Goal: Transaction & Acquisition: Subscribe to service/newsletter

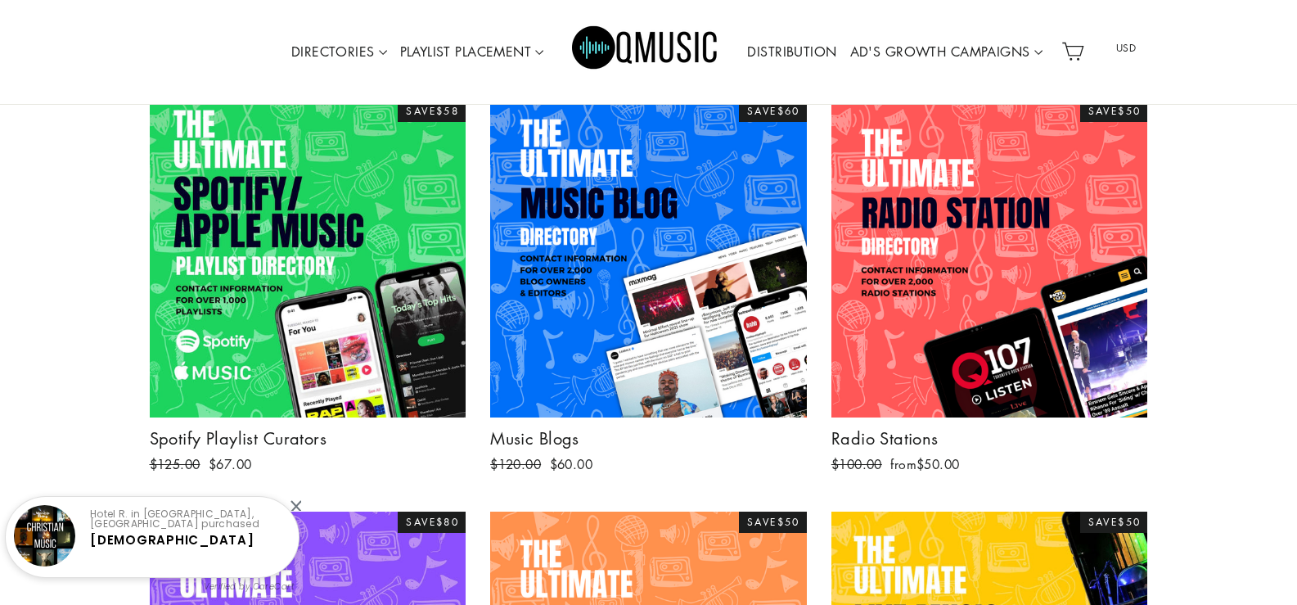
scroll to position [303, 0]
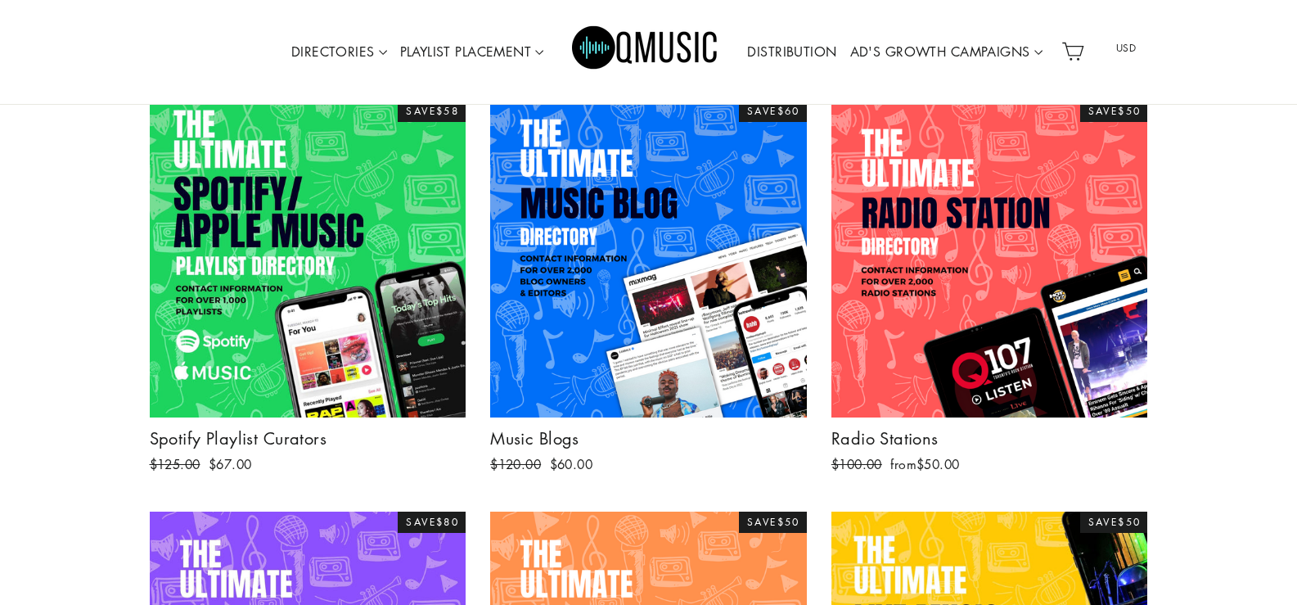
click at [795, 51] on link "DISTRIBUTION" at bounding box center [792, 53] width 102 height 38
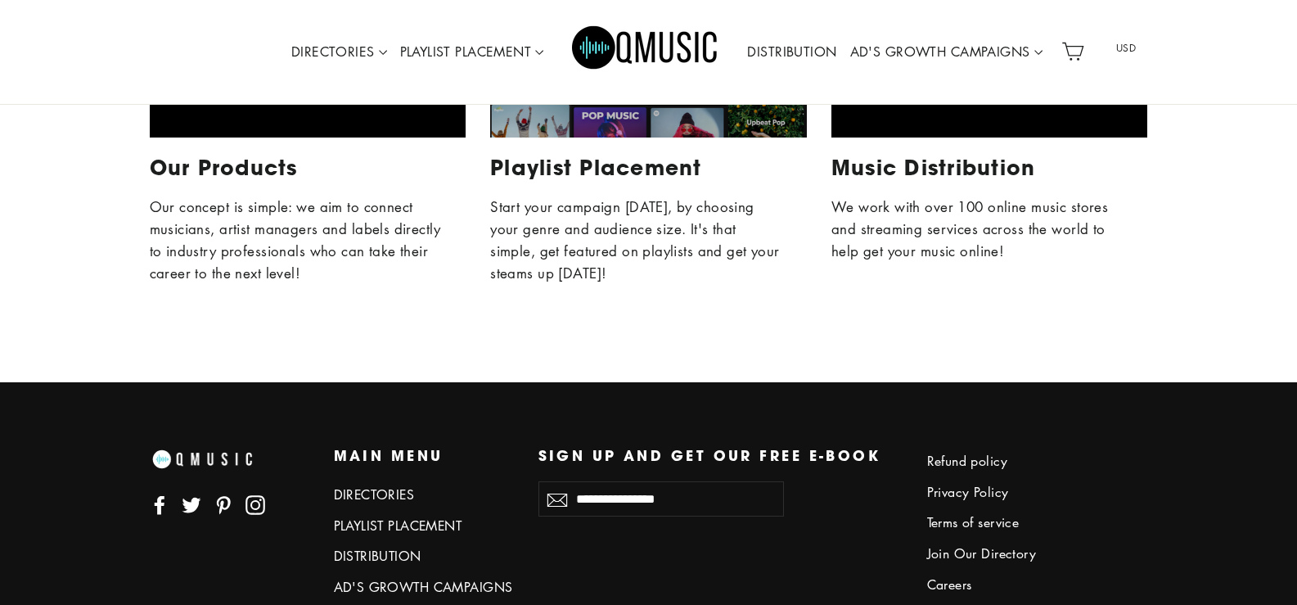
scroll to position [4419, 0]
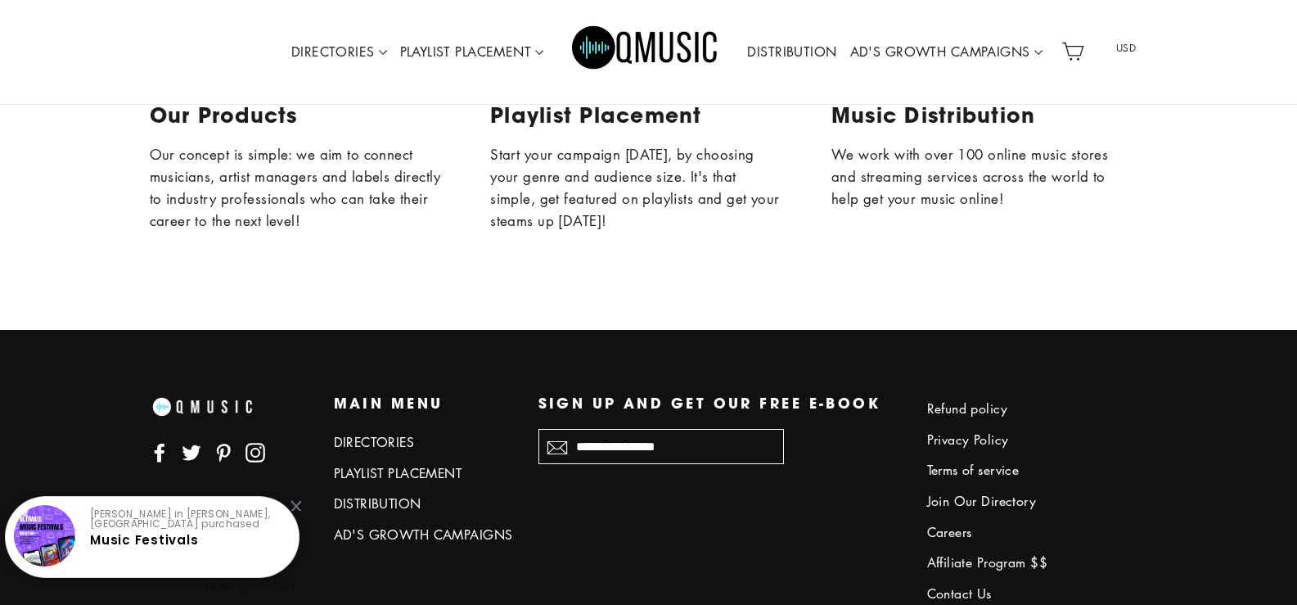
click at [653, 449] on input "Enter your email" at bounding box center [661, 446] width 246 height 35
type input "**********"
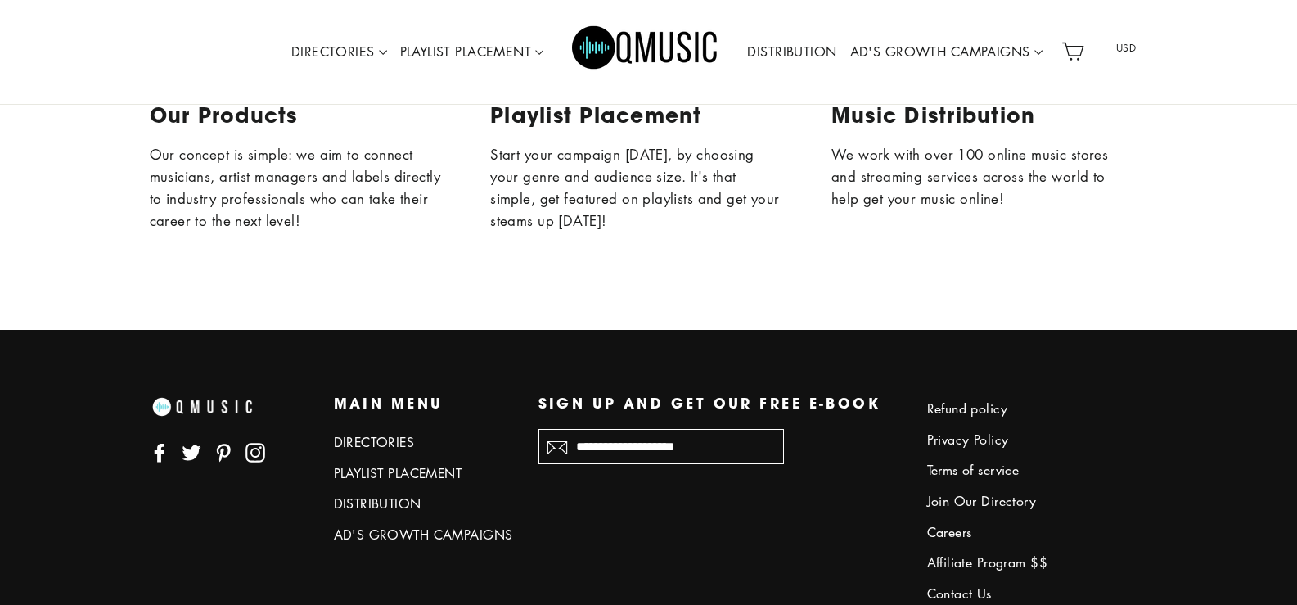
click at [538, 429] on button "Subscribe" at bounding box center [557, 446] width 38 height 35
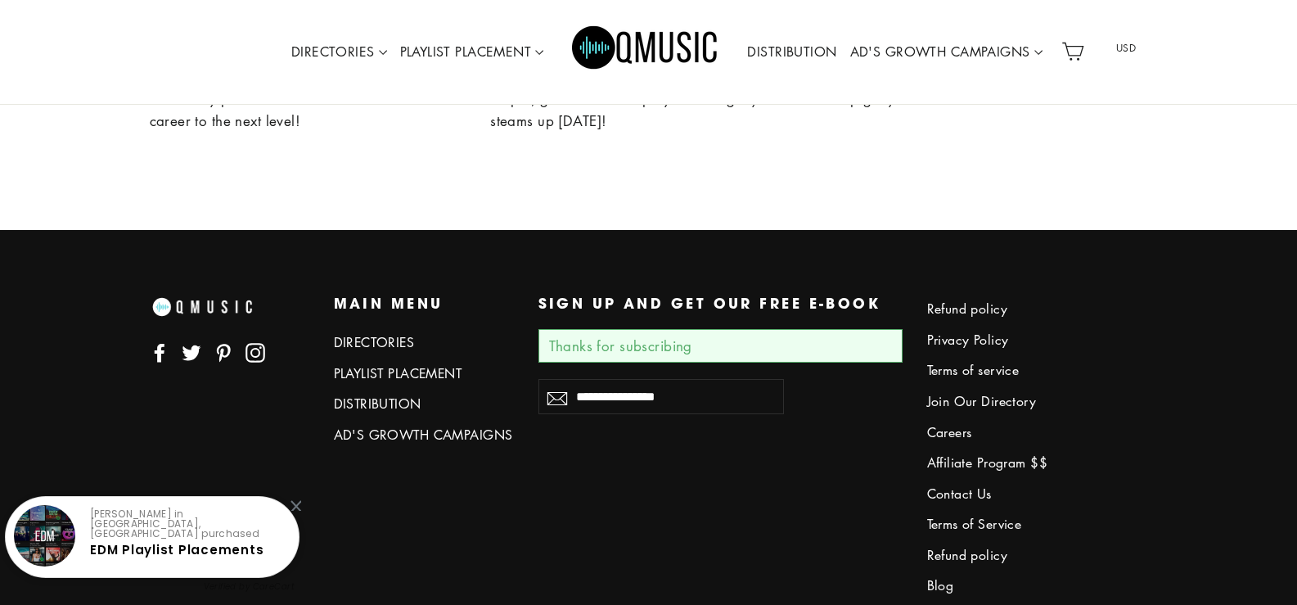
scroll to position [4516, 0]
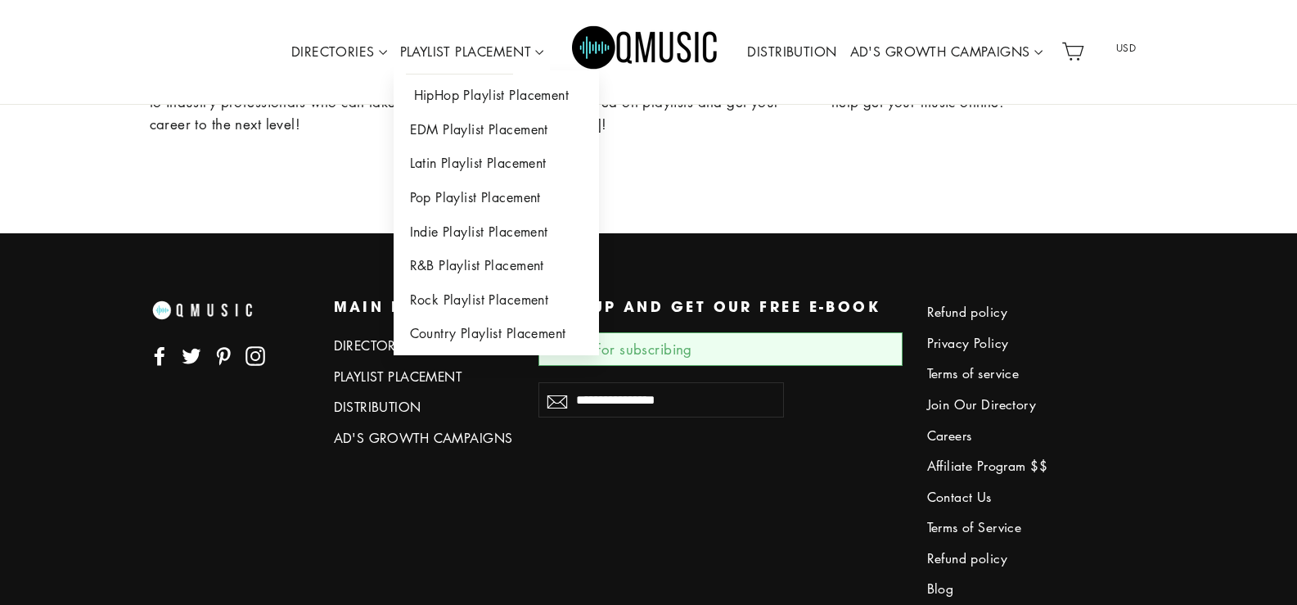
click at [475, 94] on link "HipHop Playlist Placement" at bounding box center [496, 96] width 205 height 34
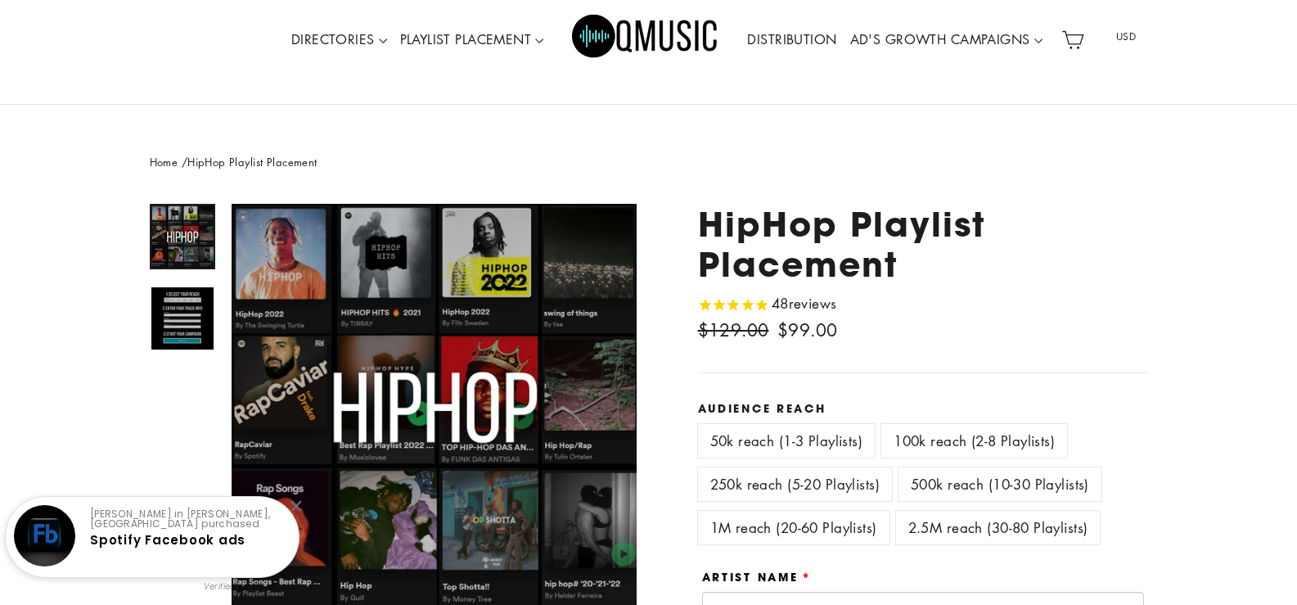
scroll to position [82, 0]
